Goal: Transaction & Acquisition: Purchase product/service

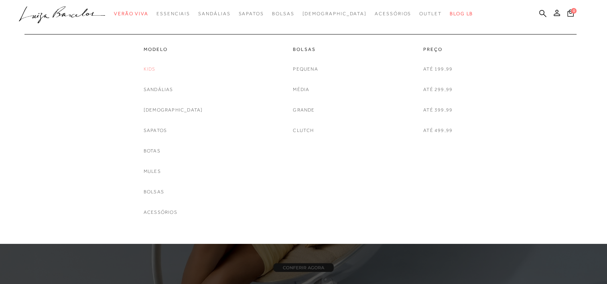
click at [156, 68] on link "Kids" at bounding box center [150, 69] width 12 height 8
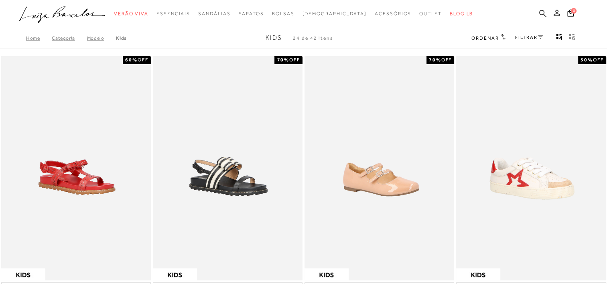
click at [530, 40] on link "FILTRAR" at bounding box center [529, 38] width 28 height 6
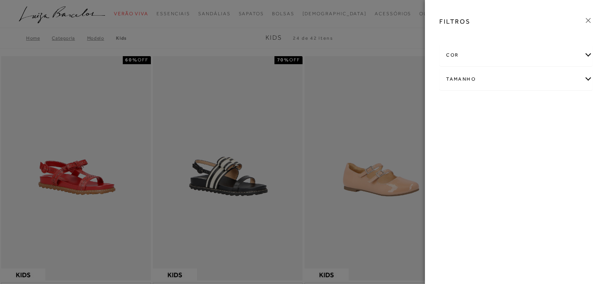
click at [491, 79] on div "Tamanho" at bounding box center [516, 79] width 152 height 21
click at [591, 19] on icon at bounding box center [588, 20] width 9 height 9
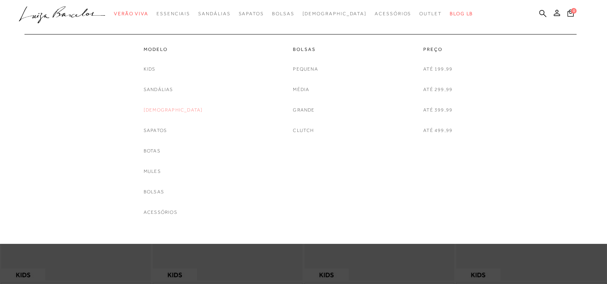
click at [174, 108] on link "[DEMOGRAPHIC_DATA]" at bounding box center [173, 110] width 59 height 8
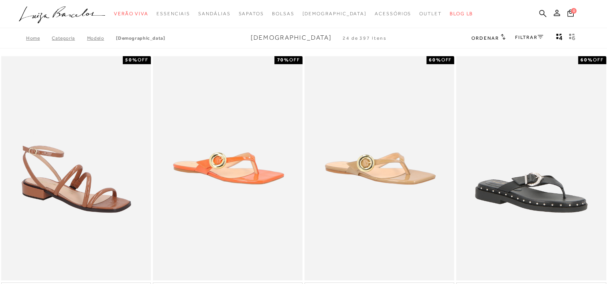
click at [521, 37] on link "FILTRAR" at bounding box center [529, 38] width 28 height 6
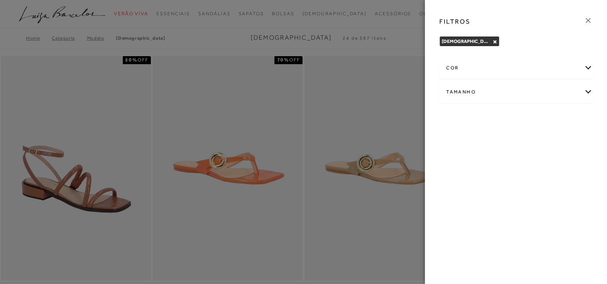
click at [558, 90] on div "Tamanho" at bounding box center [516, 91] width 152 height 21
click at [478, 142] on label "37" at bounding box center [478, 139] width 18 height 17
click at [475, 142] on input "37" at bounding box center [471, 140] width 8 height 8
checkbox input "true"
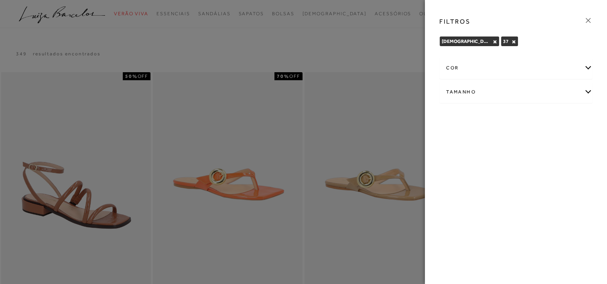
click at [587, 20] on icon at bounding box center [588, 20] width 9 height 9
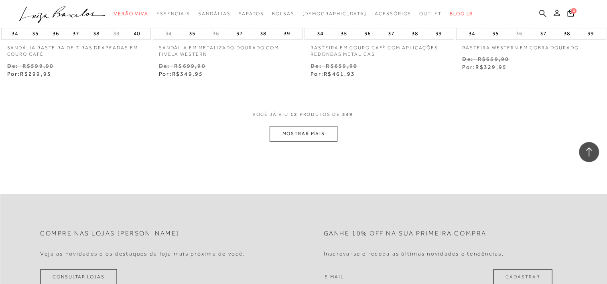
scroll to position [842, 0]
click at [317, 131] on button "MOSTRAR MAIS" at bounding box center [303, 133] width 67 height 16
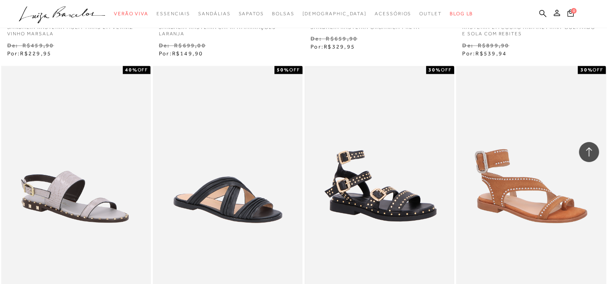
scroll to position [1163, 0]
